Goal: Find specific page/section: Find specific page/section

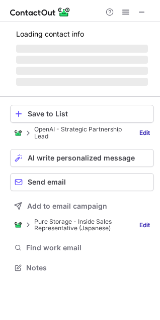
scroll to position [258, 160]
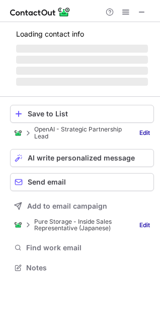
scroll to position [258, 160]
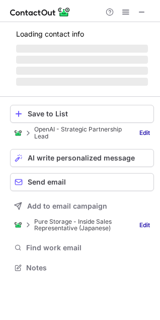
scroll to position [258, 160]
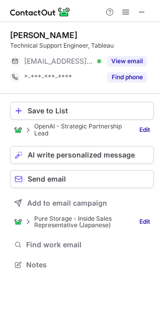
scroll to position [258, 160]
